Goal: Transaction & Acquisition: Subscribe to service/newsletter

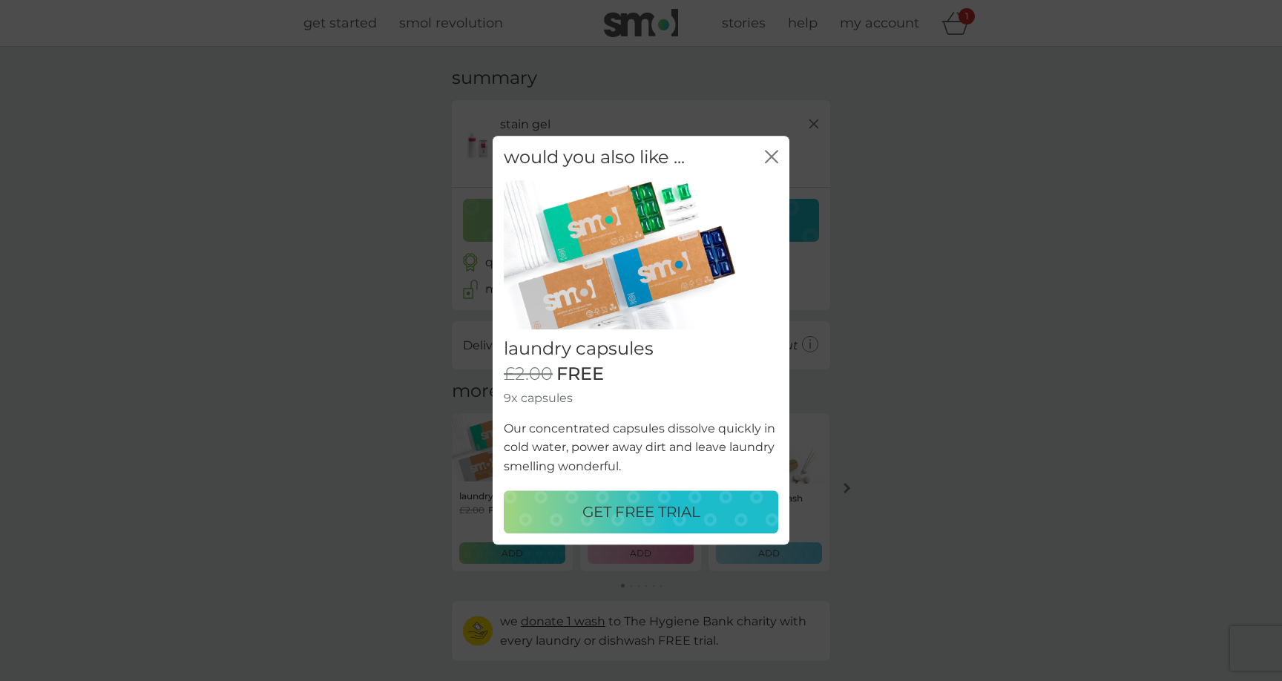
click at [620, 510] on p "GET FREE TRIAL" at bounding box center [641, 513] width 118 height 24
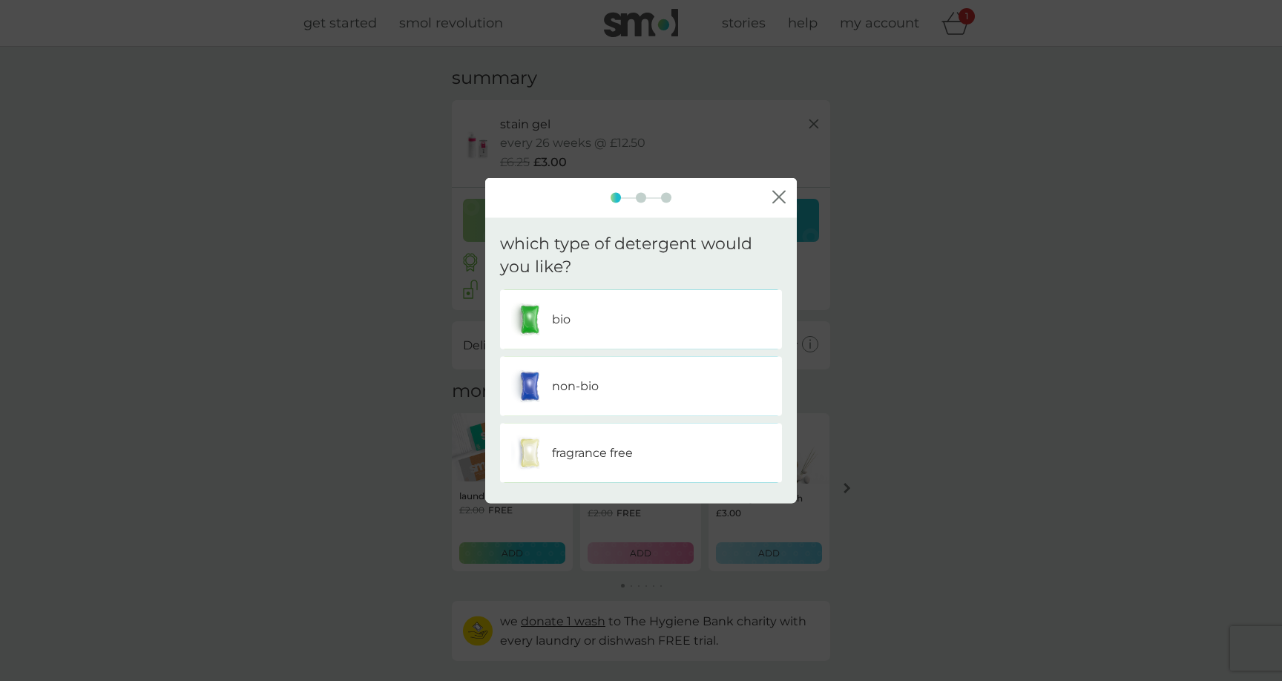
click at [586, 384] on p "non-bio" at bounding box center [575, 385] width 47 height 19
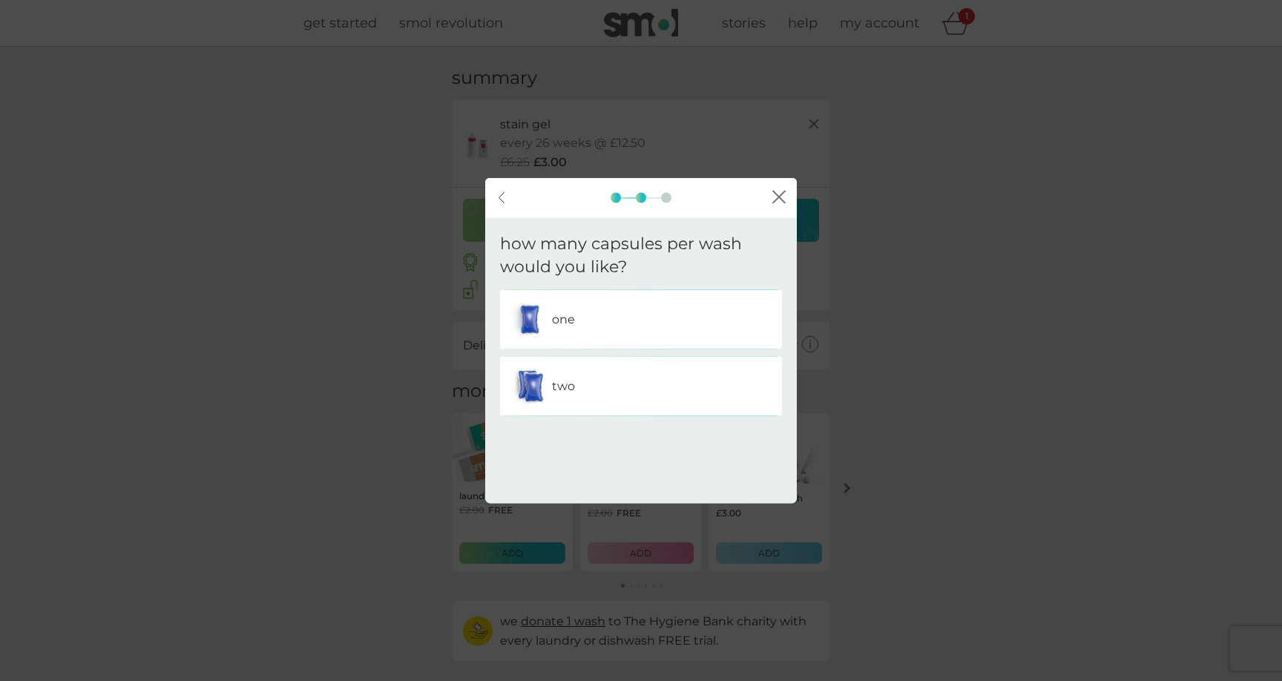
click at [586, 384] on div "two" at bounding box center [641, 385] width 260 height 37
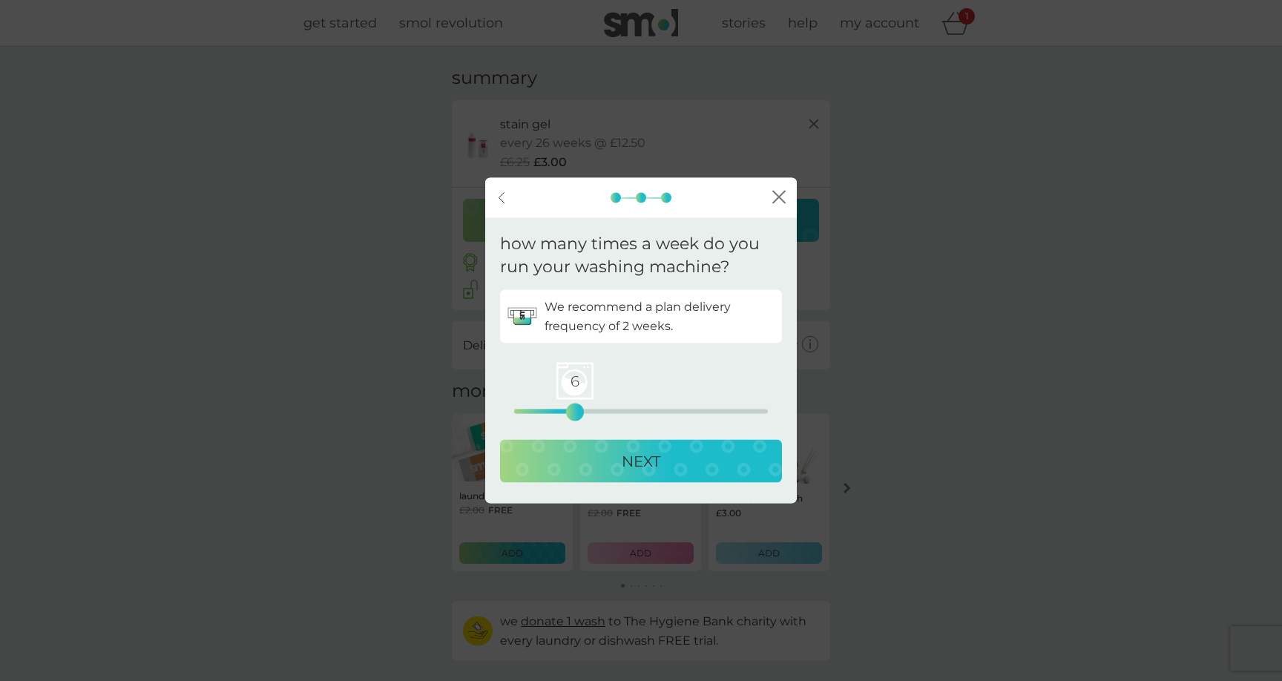
drag, startPoint x: 515, startPoint y: 413, endPoint x: 575, endPoint y: 415, distance: 60.1
click at [575, 415] on div "6" at bounding box center [575, 412] width 6 height 6
click at [506, 193] on div "back" at bounding box center [502, 198] width 10 height 12
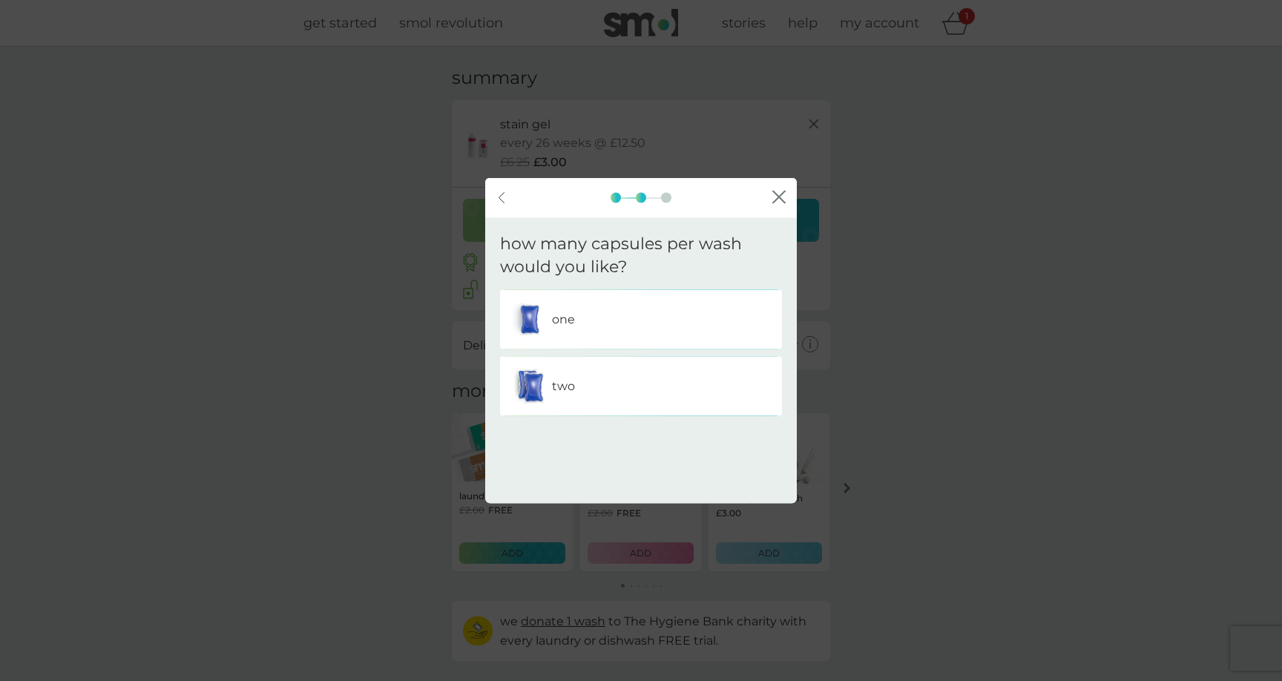
click at [630, 304] on div "one" at bounding box center [641, 318] width 260 height 37
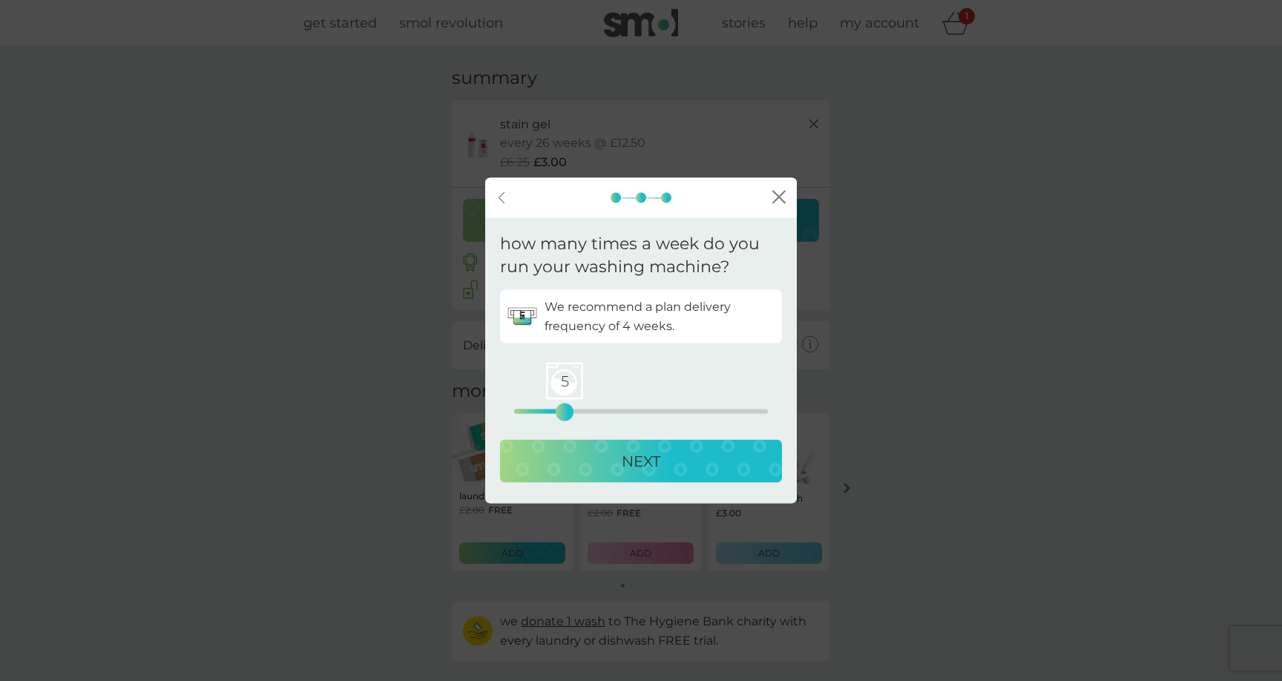
drag, startPoint x: 510, startPoint y: 410, endPoint x: 568, endPoint y: 410, distance: 57.1
click at [568, 410] on div "5" at bounding box center [565, 412] width 6 height 6
click at [585, 455] on div "NEXT" at bounding box center [641, 461] width 252 height 24
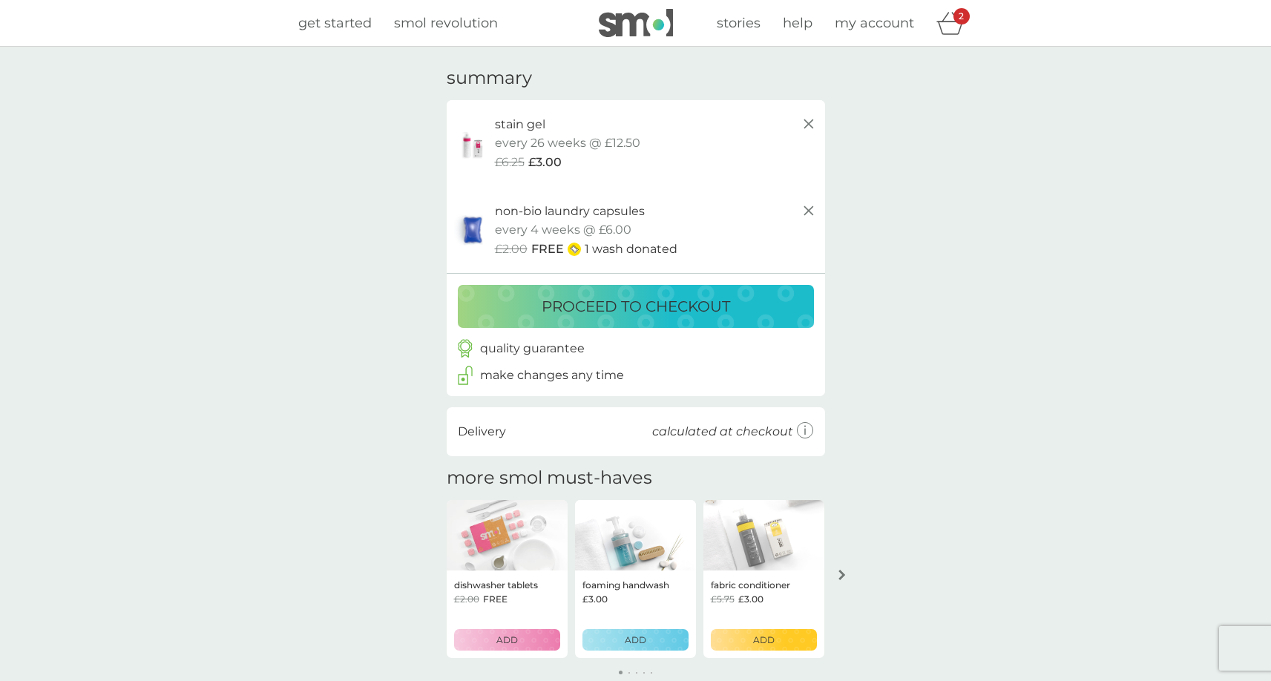
click at [526, 634] on div "ADD" at bounding box center [507, 640] width 87 height 14
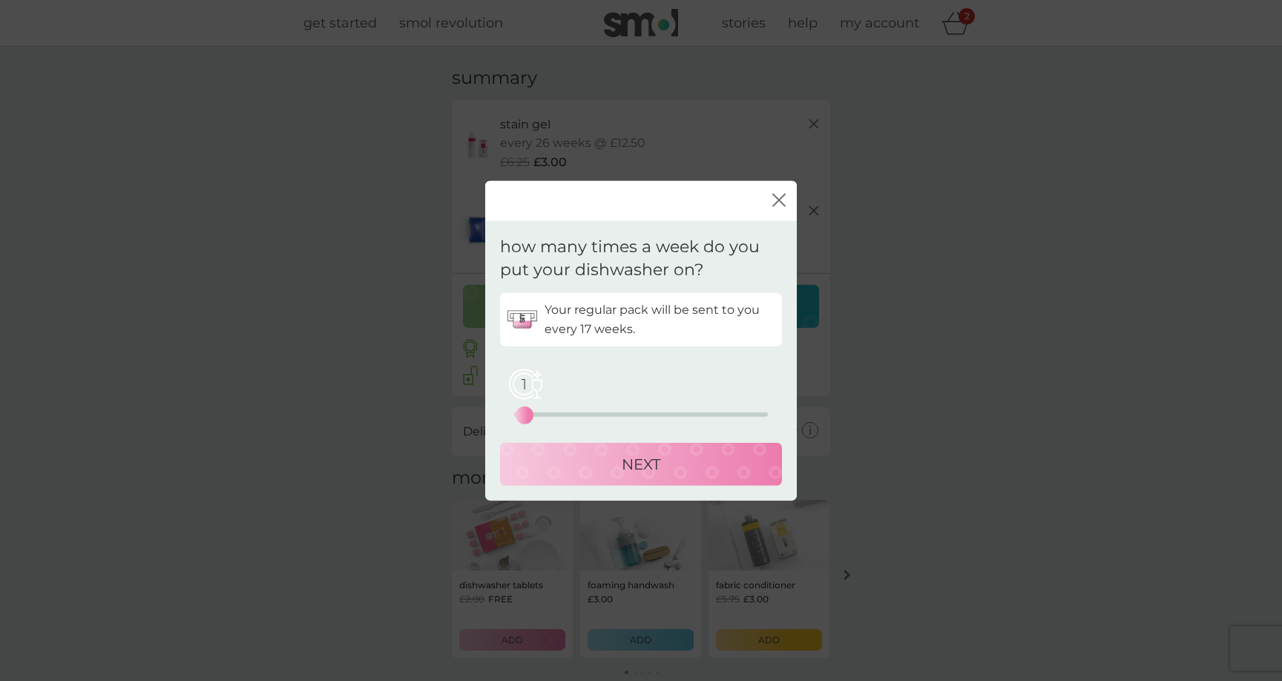
drag, startPoint x: 513, startPoint y: 412, endPoint x: 522, endPoint y: 414, distance: 9.2
click at [522, 414] on div "1" at bounding box center [525, 415] width 6 height 6
click at [572, 484] on button "NEXT" at bounding box center [641, 463] width 282 height 43
